Goal: Navigation & Orientation: Find specific page/section

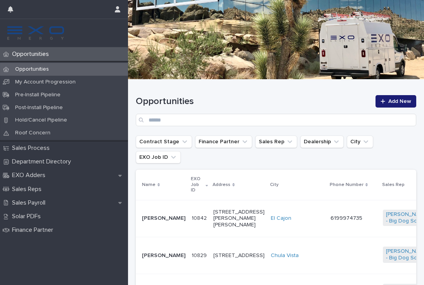
scroll to position [140, 0]
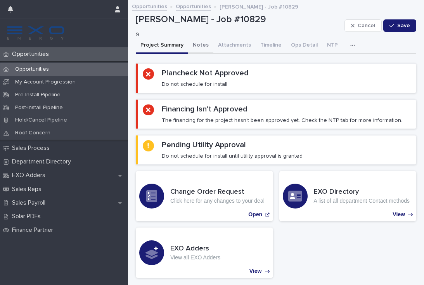
click at [202, 43] on button "Notes" at bounding box center [200, 46] width 25 height 16
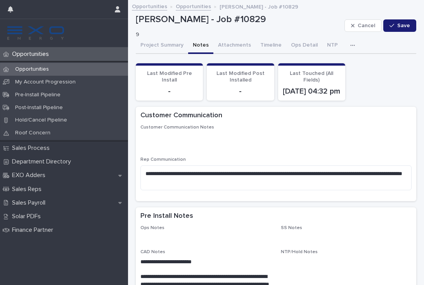
click at [350, 47] on icon "button" at bounding box center [352, 45] width 5 height 5
click at [323, 63] on button "Activity" at bounding box center [325, 66] width 51 height 12
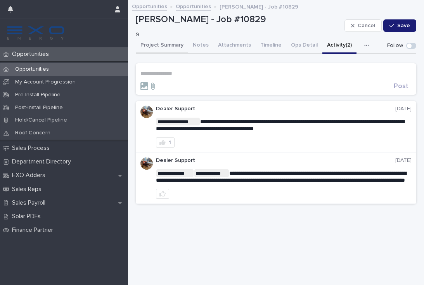
click at [166, 43] on button "Project Summary" at bounding box center [162, 46] width 52 height 16
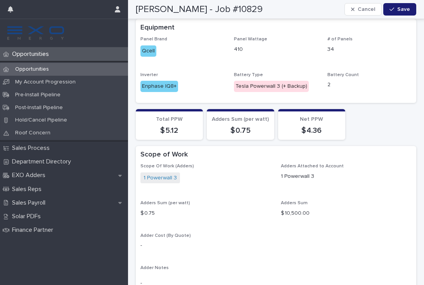
scroll to position [719, 0]
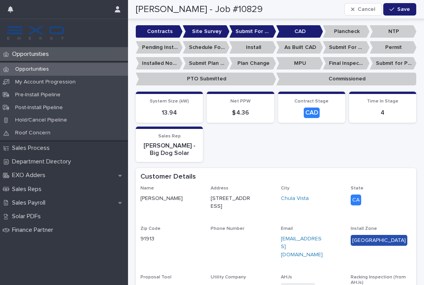
click at [39, 69] on p "Opportunities" at bounding box center [32, 69] width 46 height 7
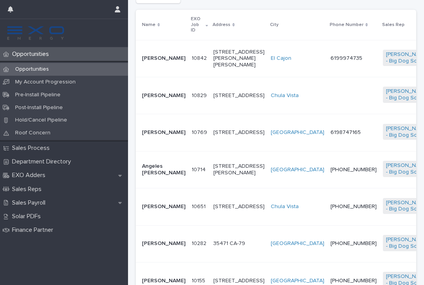
scroll to position [194, 0]
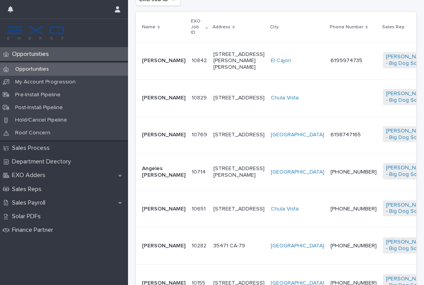
click at [330, 96] on div at bounding box center [353, 97] width 46 height 2
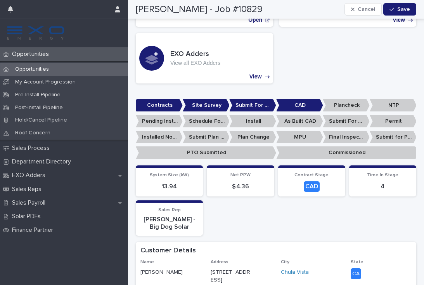
click at [35, 57] on p "Opportunities" at bounding box center [32, 53] width 46 height 7
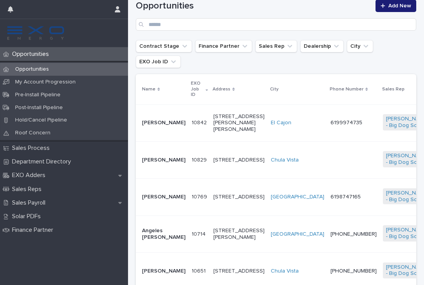
scroll to position [154, 0]
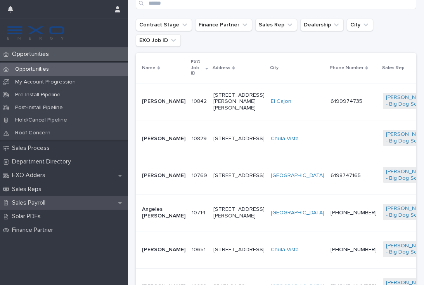
click at [41, 201] on p "Sales Payroll" at bounding box center [30, 202] width 43 height 7
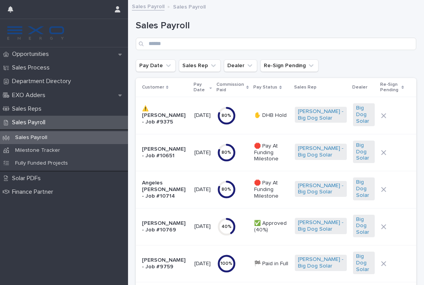
click at [214, 196] on td "[DATE]" at bounding box center [202, 189] width 23 height 37
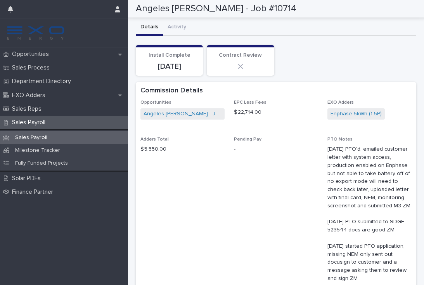
scroll to position [269, 0]
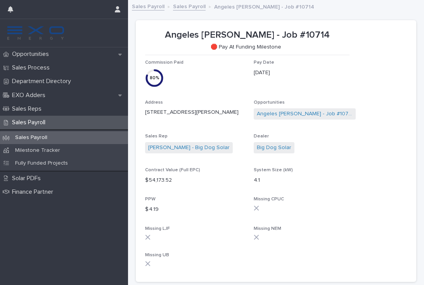
click at [45, 57] on p "Opportunities" at bounding box center [32, 53] width 46 height 7
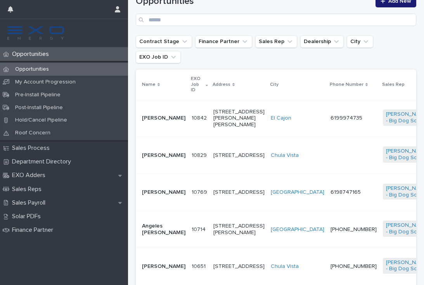
scroll to position [150, 0]
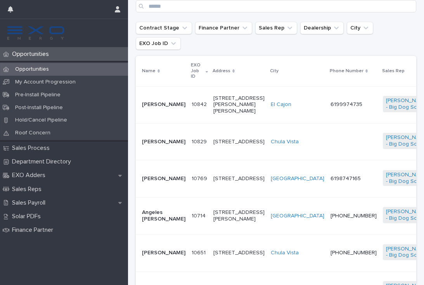
click at [327, 266] on td "[PHONE_NUMBER]" at bounding box center [353, 252] width 52 height 37
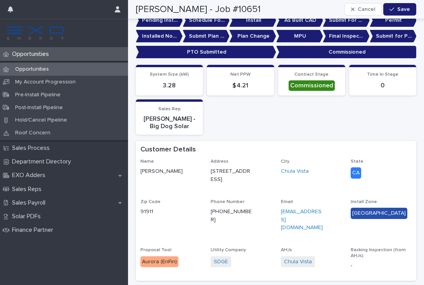
scroll to position [209, 0]
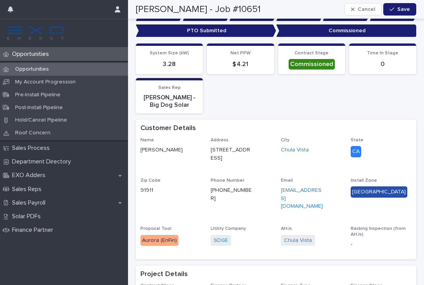
click at [38, 68] on p "Opportunities" at bounding box center [32, 69] width 46 height 7
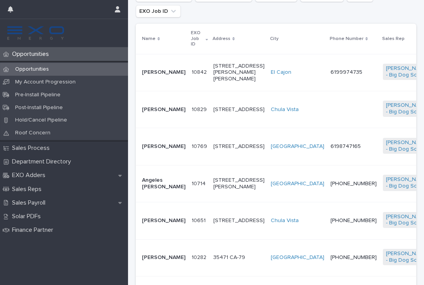
scroll to position [192, 0]
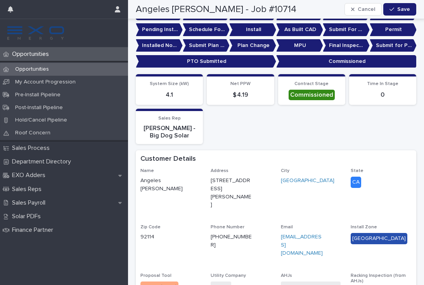
scroll to position [169, 0]
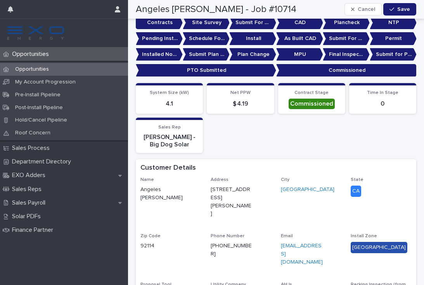
click at [41, 69] on p "Opportunities" at bounding box center [32, 69] width 46 height 7
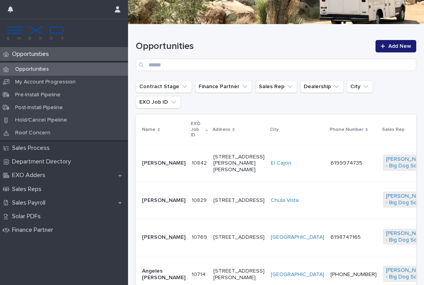
scroll to position [104, 0]
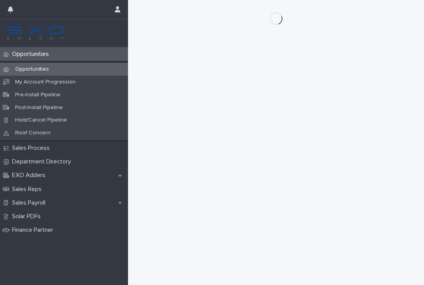
click at [36, 55] on p "Opportunities" at bounding box center [32, 53] width 46 height 7
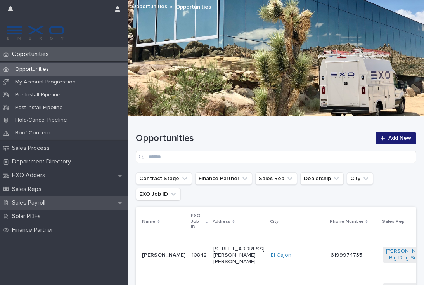
click at [42, 200] on p "Sales Payroll" at bounding box center [30, 202] width 43 height 7
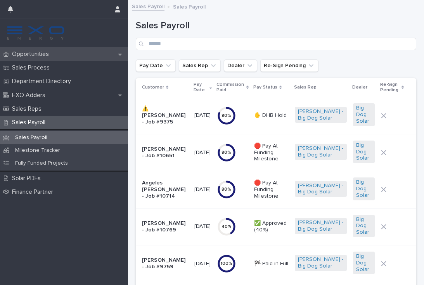
click at [40, 56] on p "Opportunities" at bounding box center [32, 53] width 46 height 7
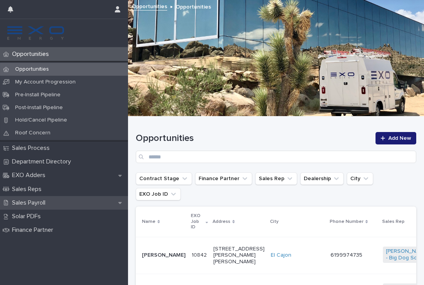
click at [47, 199] on p "Sales Payroll" at bounding box center [30, 202] width 43 height 7
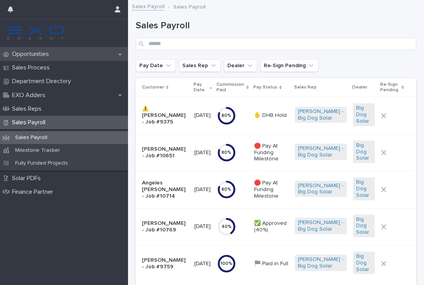
click at [40, 60] on div "Opportunities" at bounding box center [64, 54] width 128 height 14
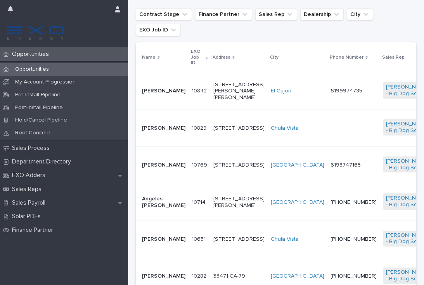
scroll to position [165, 0]
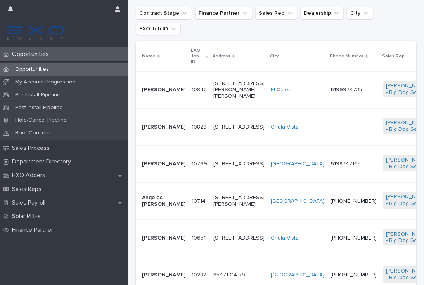
click at [225, 164] on div "[STREET_ADDRESS]" at bounding box center [238, 163] width 51 height 13
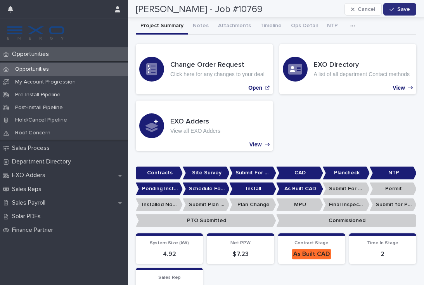
scroll to position [12, 0]
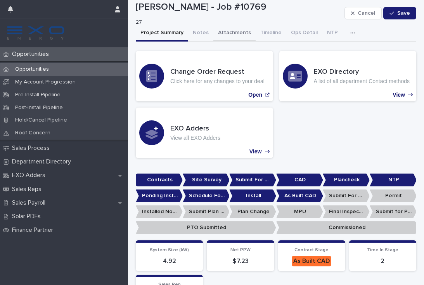
click at [241, 34] on button "Attachments" at bounding box center [234, 33] width 42 height 16
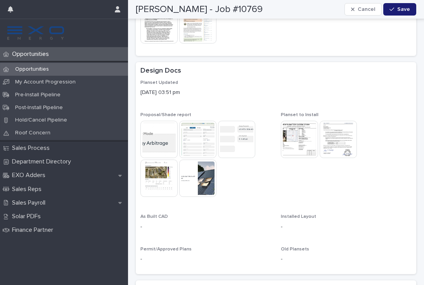
scroll to position [230, 0]
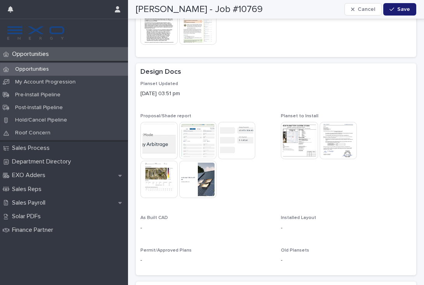
click at [342, 133] on img at bounding box center [338, 140] width 37 height 37
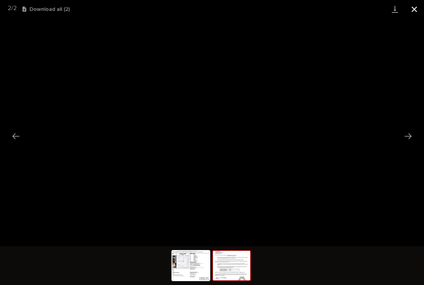
click at [415, 10] on button "Close gallery" at bounding box center [414, 9] width 19 height 18
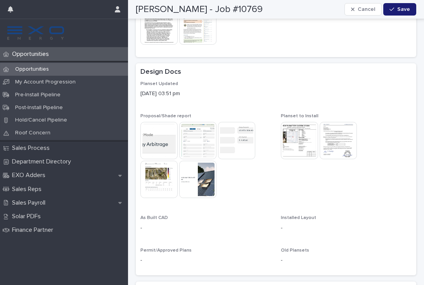
scroll to position [249, 0]
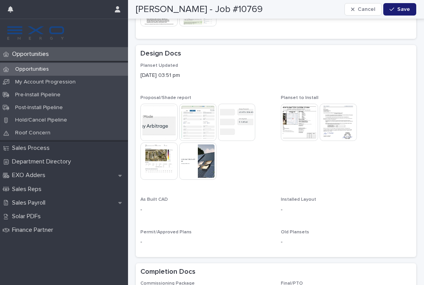
click at [344, 117] on img at bounding box center [338, 122] width 37 height 37
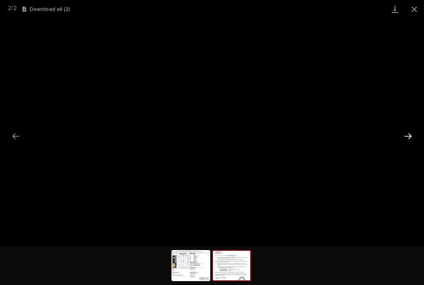
click at [410, 139] on button "Next slide" at bounding box center [408, 135] width 16 height 15
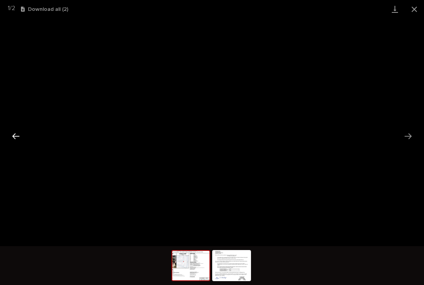
click at [15, 137] on button "Previous slide" at bounding box center [16, 135] width 16 height 15
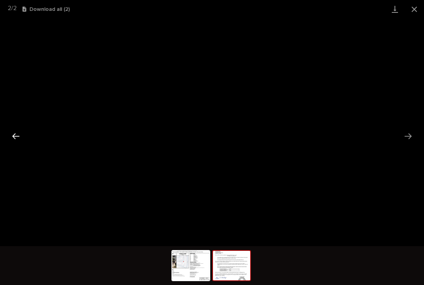
scroll to position [0, 0]
click at [415, 12] on button "Close gallery" at bounding box center [414, 9] width 19 height 18
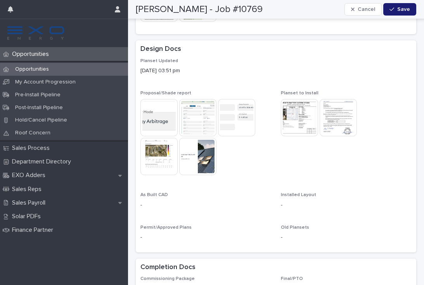
scroll to position [243, 0]
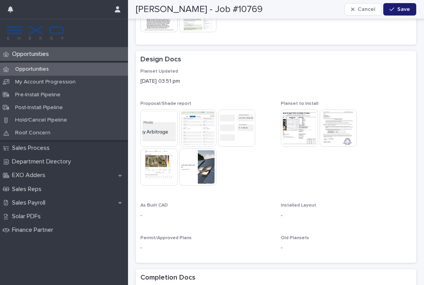
click at [247, 130] on img at bounding box center [236, 127] width 37 height 37
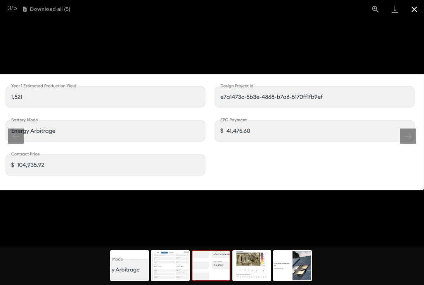
click at [413, 9] on button "Close gallery" at bounding box center [414, 9] width 19 height 18
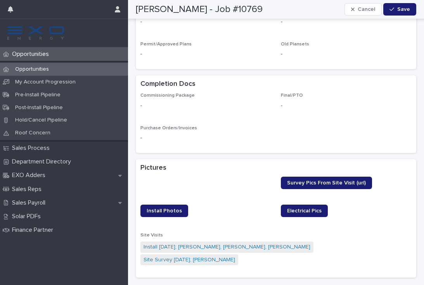
scroll to position [436, 0]
click at [31, 69] on p "Opportunities" at bounding box center [32, 69] width 46 height 7
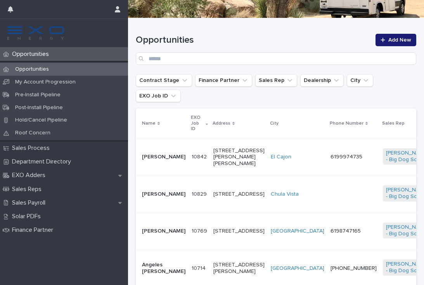
scroll to position [104, 0]
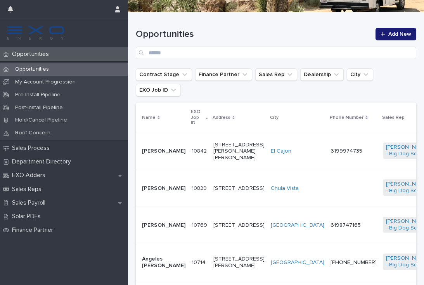
click at [172, 232] on td "[PERSON_NAME]" at bounding box center [162, 225] width 53 height 37
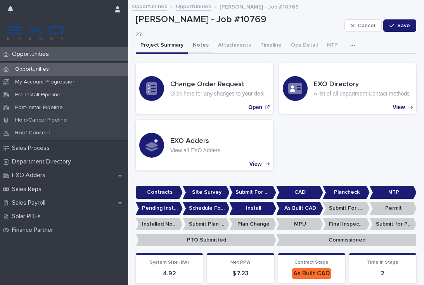
click at [201, 40] on button "Notes" at bounding box center [200, 46] width 25 height 16
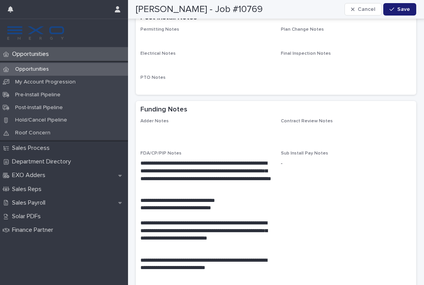
scroll to position [512, 0]
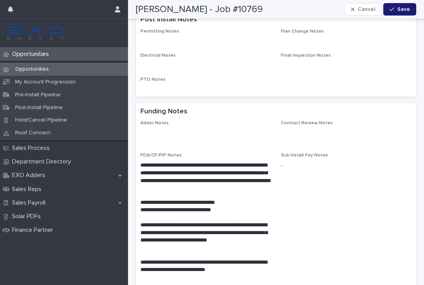
click at [39, 56] on p "Opportunities" at bounding box center [32, 53] width 46 height 7
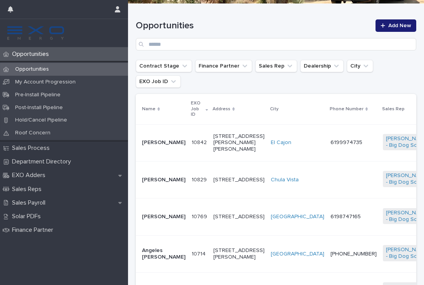
scroll to position [118, 0]
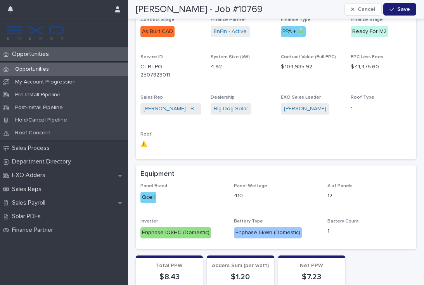
scroll to position [489, 0]
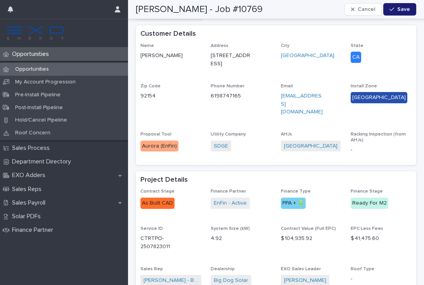
click at [39, 50] on p "Opportunities" at bounding box center [32, 53] width 46 height 7
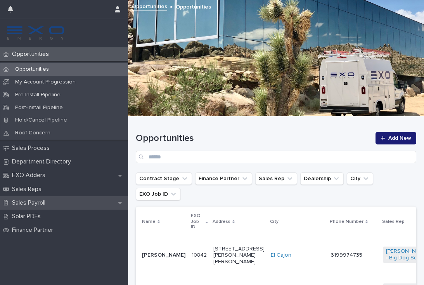
click at [40, 199] on p "Sales Payroll" at bounding box center [30, 202] width 43 height 7
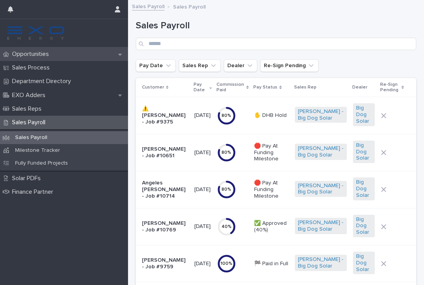
click at [40, 53] on p "Opportunities" at bounding box center [32, 53] width 46 height 7
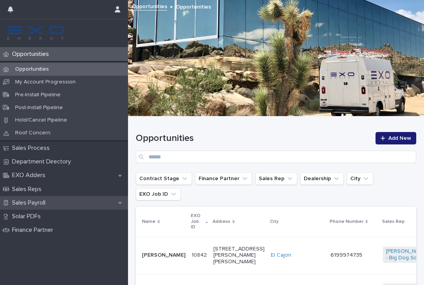
click at [37, 202] on p "Sales Payroll" at bounding box center [30, 202] width 43 height 7
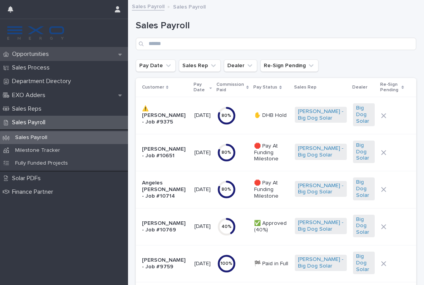
click at [42, 59] on div "Opportunities" at bounding box center [64, 54] width 128 height 14
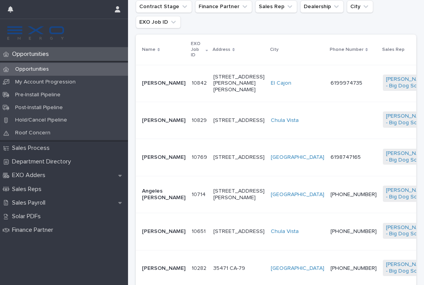
scroll to position [172, 0]
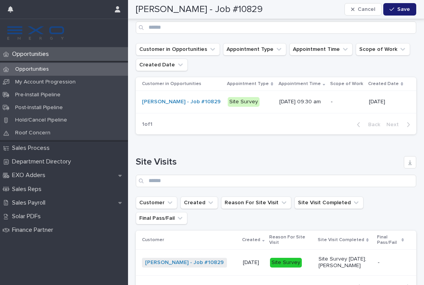
scroll to position [1114, 0]
click at [42, 58] on div "Opportunities" at bounding box center [64, 54] width 128 height 14
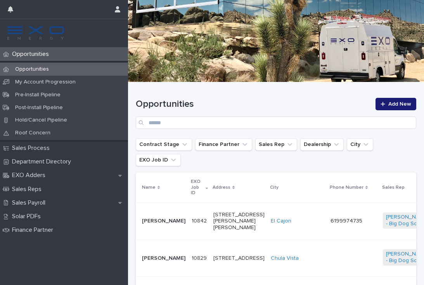
scroll to position [58, 0]
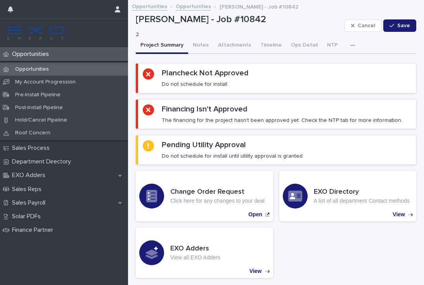
click at [36, 54] on p "Opportunities" at bounding box center [32, 53] width 46 height 7
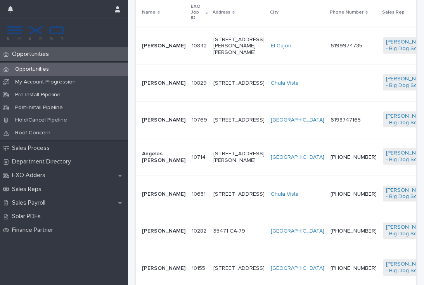
scroll to position [210, 0]
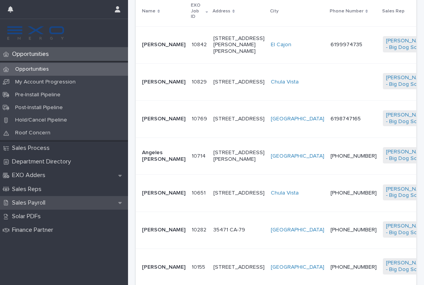
click at [33, 201] on p "Sales Payroll" at bounding box center [30, 202] width 43 height 7
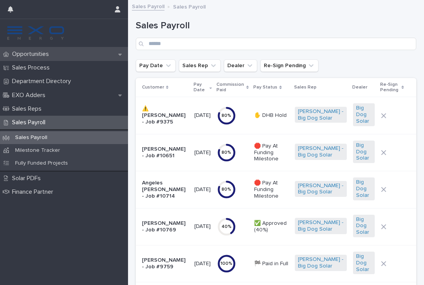
click at [42, 57] on p "Opportunities" at bounding box center [32, 53] width 46 height 7
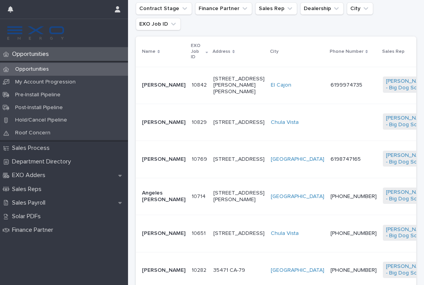
scroll to position [173, 0]
